Goal: Information Seeking & Learning: Learn about a topic

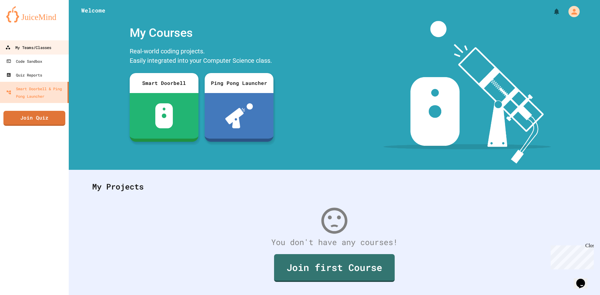
click at [59, 50] on link "My Teams/Classes" at bounding box center [34, 47] width 71 height 14
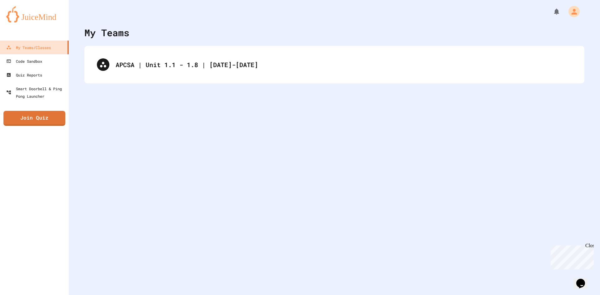
click at [158, 51] on div "APCSA | Unit 1.1 - 1.8 | [DATE]-[DATE]" at bounding box center [334, 64] width 500 height 37
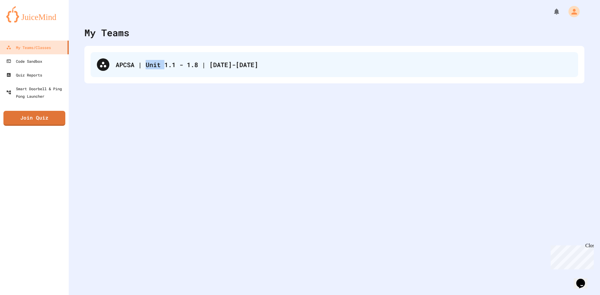
click at [172, 62] on div "APCSA | Unit 1.1 - 1.8 | [DATE]-[DATE]" at bounding box center [344, 64] width 456 height 9
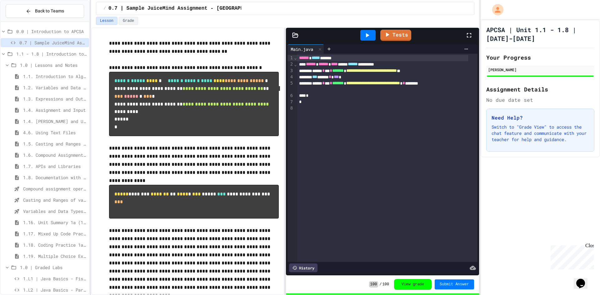
scroll to position [86, 0]
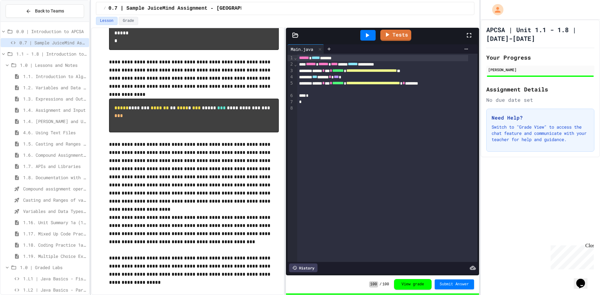
click at [527, 181] on div "APCSA | Unit 1.1 - 1.8 | [DATE]-[DATE] Your Progress [PERSON_NAME] Assignment D…" at bounding box center [540, 158] width 119 height 276
drag, startPoint x: 132, startPoint y: 226, endPoint x: 32, endPoint y: 170, distance: 114.4
click at [32, 170] on div "1.7. APIs and Libraries" at bounding box center [45, 166] width 88 height 9
